Goal: Information Seeking & Learning: Learn about a topic

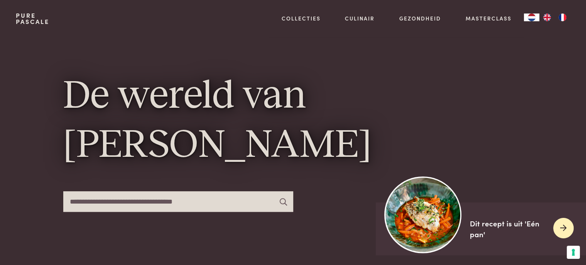
click at [418, 220] on img at bounding box center [423, 214] width 77 height 77
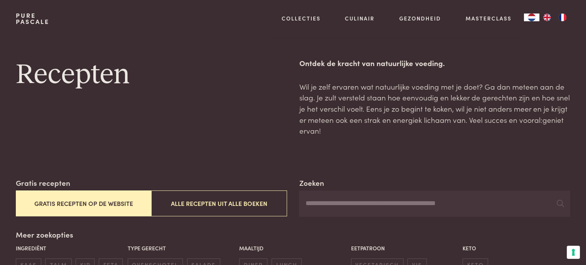
click at [335, 204] on input "Zoeken" at bounding box center [434, 203] width 271 height 26
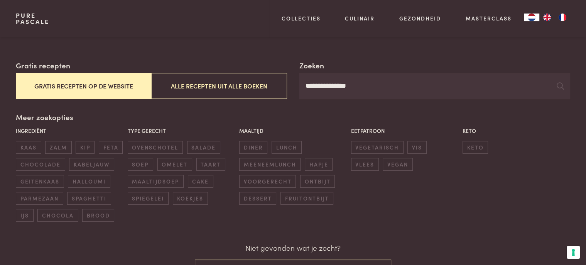
scroll to position [208, 0]
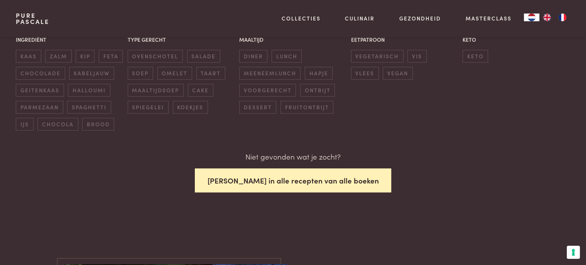
click at [272, 176] on button "[PERSON_NAME] in alle recepten van alle boeken" at bounding box center [293, 180] width 197 height 24
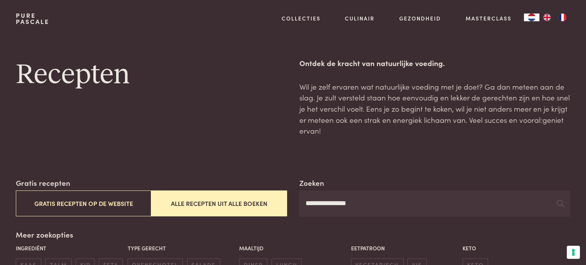
click at [372, 208] on input "**********" at bounding box center [434, 203] width 271 height 26
drag, startPoint x: 369, startPoint y: 206, endPoint x: 219, endPoint y: 200, distance: 150.3
click at [299, 200] on input "**********" at bounding box center [434, 203] width 271 height 26
type input "*******"
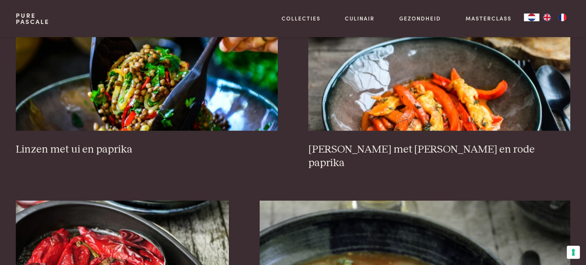
scroll to position [1250, 0]
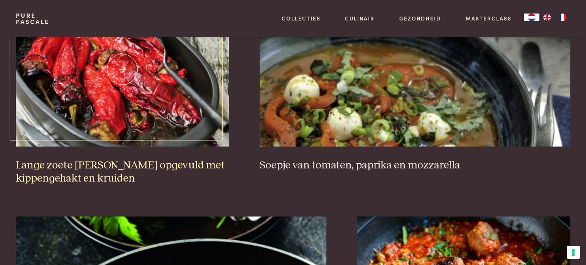
click at [80, 159] on h3 "Lange zoete [PERSON_NAME] opgevuld met kippengehakt en kruiden" at bounding box center [122, 172] width 213 height 27
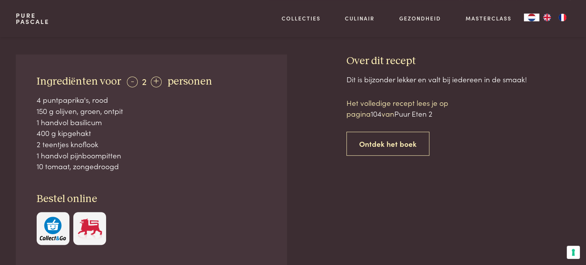
scroll to position [326, 0]
click at [127, 76] on div "-" at bounding box center [132, 81] width 11 height 11
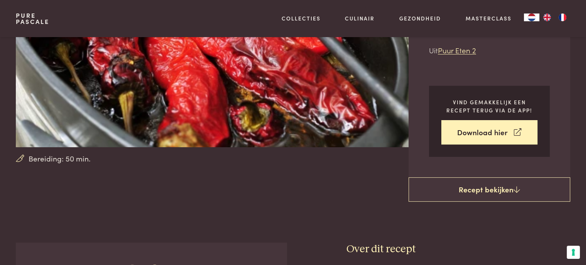
scroll to position [208, 0]
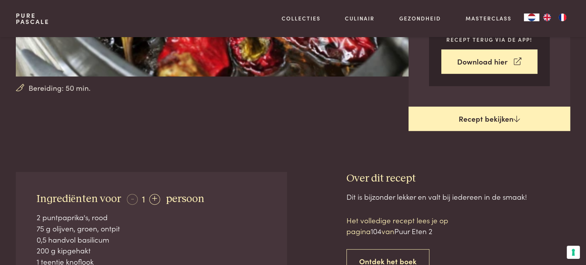
click at [504, 107] on link "Recept bekijken" at bounding box center [490, 119] width 162 height 25
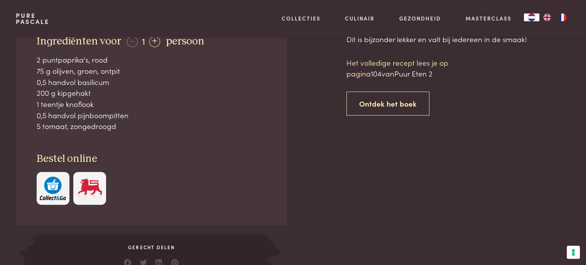
scroll to position [366, 0]
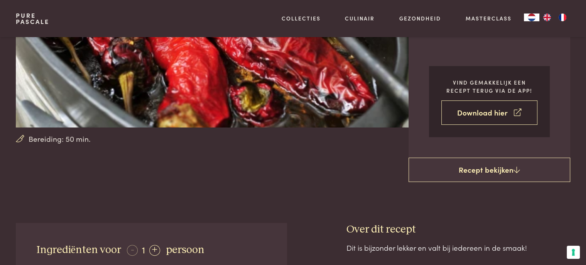
click at [490, 100] on link "Download hier" at bounding box center [490, 112] width 96 height 24
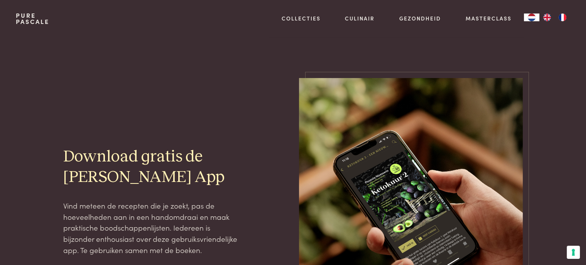
scroll to position [208, 0]
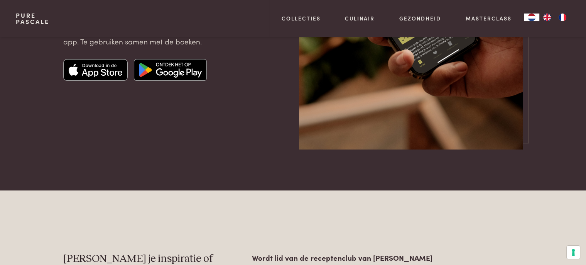
click at [181, 68] on img at bounding box center [170, 70] width 73 height 22
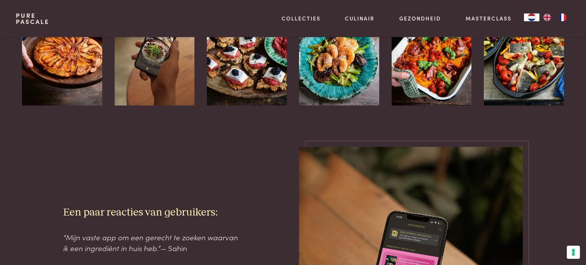
scroll to position [834, 0]
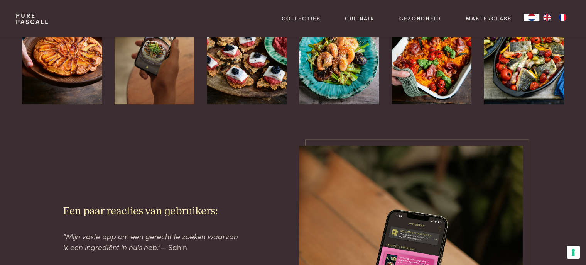
click at [343, 55] on img at bounding box center [339, 44] width 80 height 120
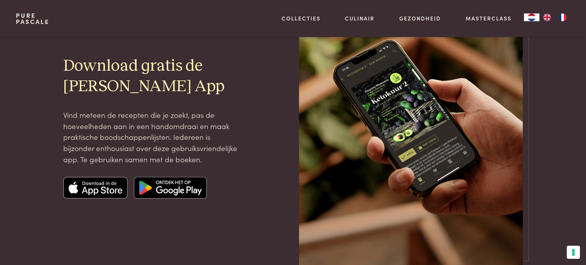
scroll to position [0, 0]
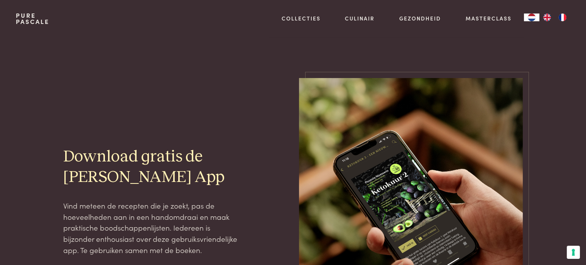
click at [27, 15] on link "Pure Pascale" at bounding box center [33, 18] width 34 height 12
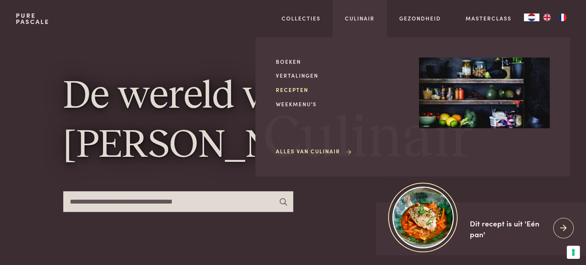
click at [296, 90] on link "Recepten" at bounding box center [341, 90] width 131 height 8
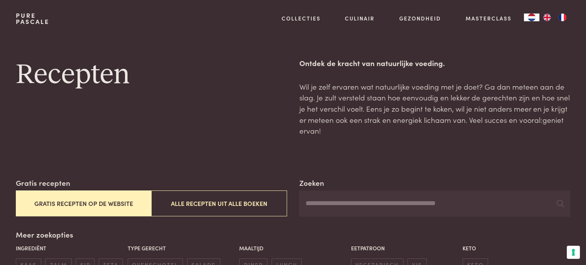
click at [333, 201] on input "Zoeken" at bounding box center [434, 203] width 271 height 26
type input "*******"
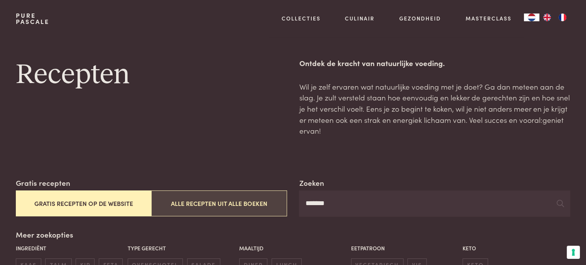
click at [261, 207] on button "Alle recepten uit alle boeken" at bounding box center [218, 203] width 135 height 26
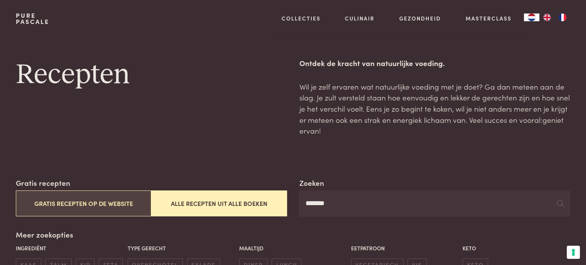
click at [109, 203] on button "Gratis recepten op de website" at bounding box center [83, 203] width 135 height 26
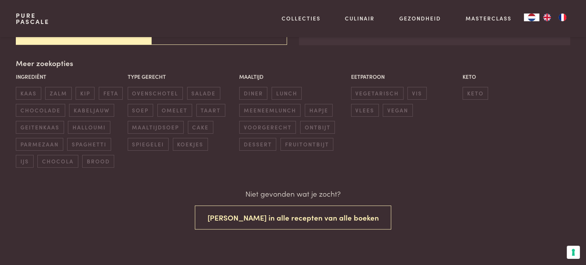
scroll to position [171, 0]
click at [146, 90] on span "ovenschotel" at bounding box center [155, 93] width 55 height 13
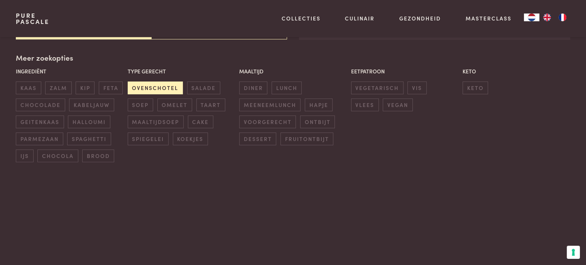
scroll to position [177, 0]
click at [252, 82] on span "diner" at bounding box center [253, 87] width 28 height 13
